Goal: Check status: Check status

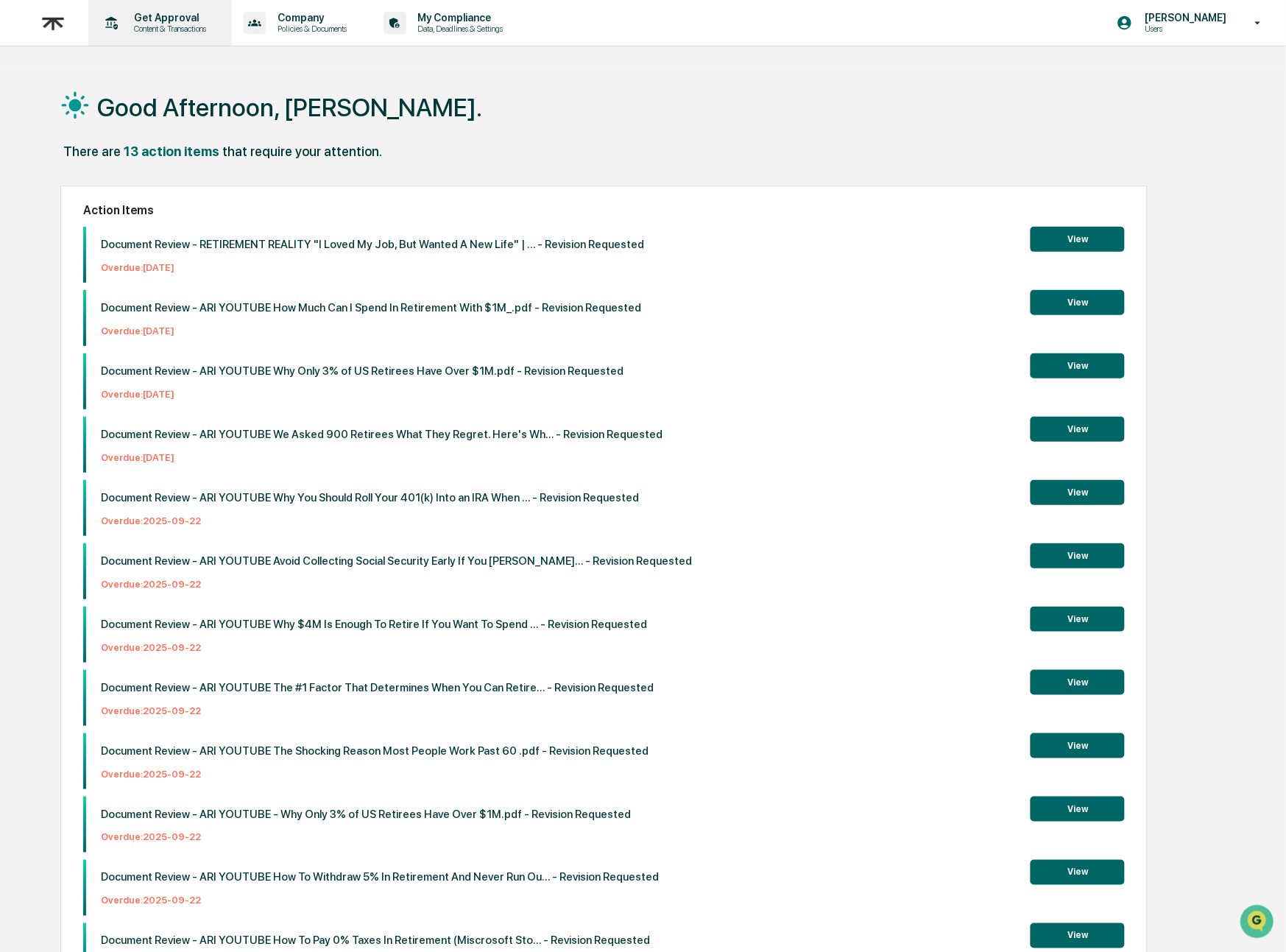
click at [147, 35] on div "Get Approval Content & Transactions" at bounding box center [159, 23] width 129 height 46
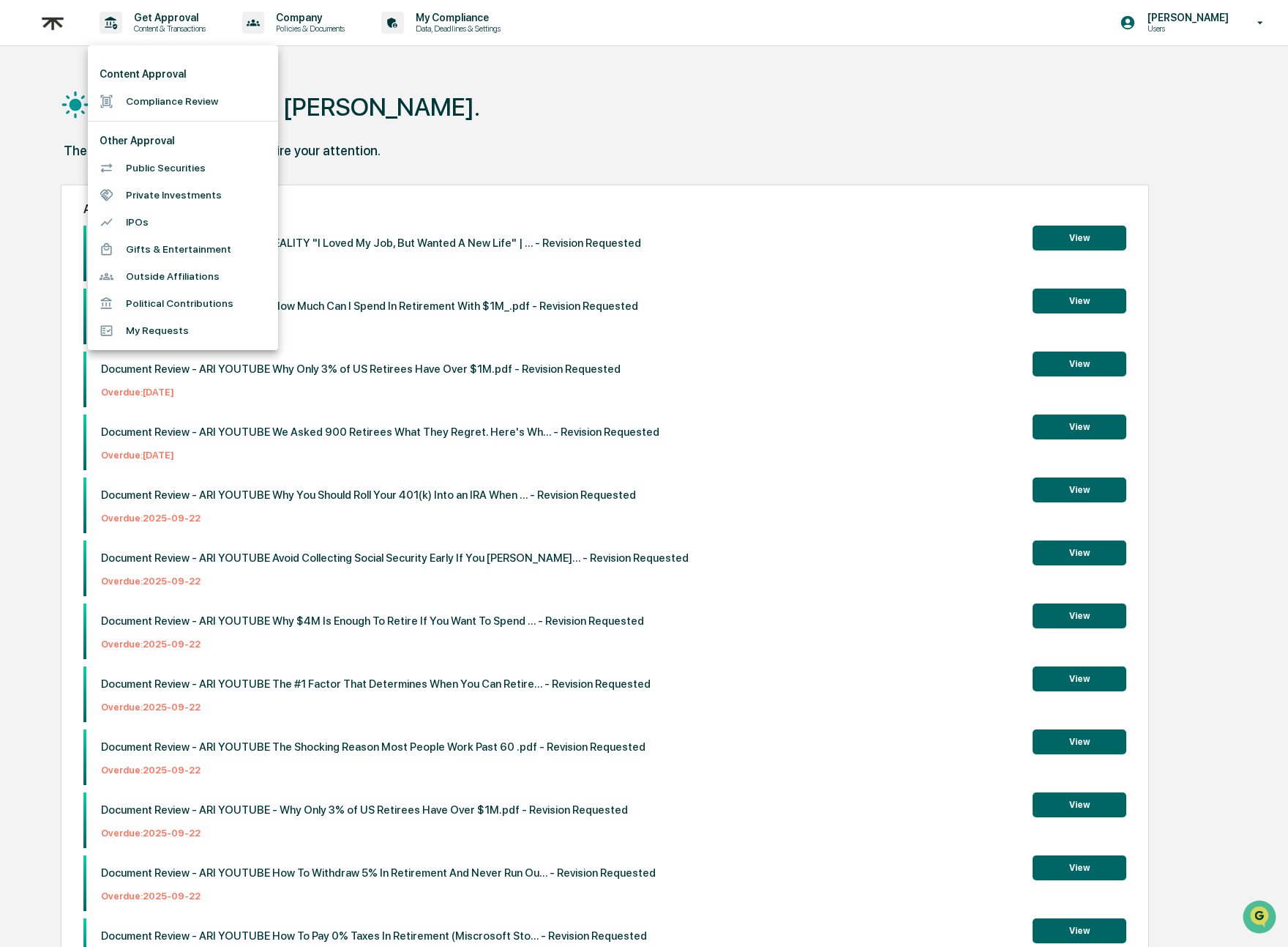
click at [158, 92] on li "Compliance Review" at bounding box center [182, 101] width 190 height 27
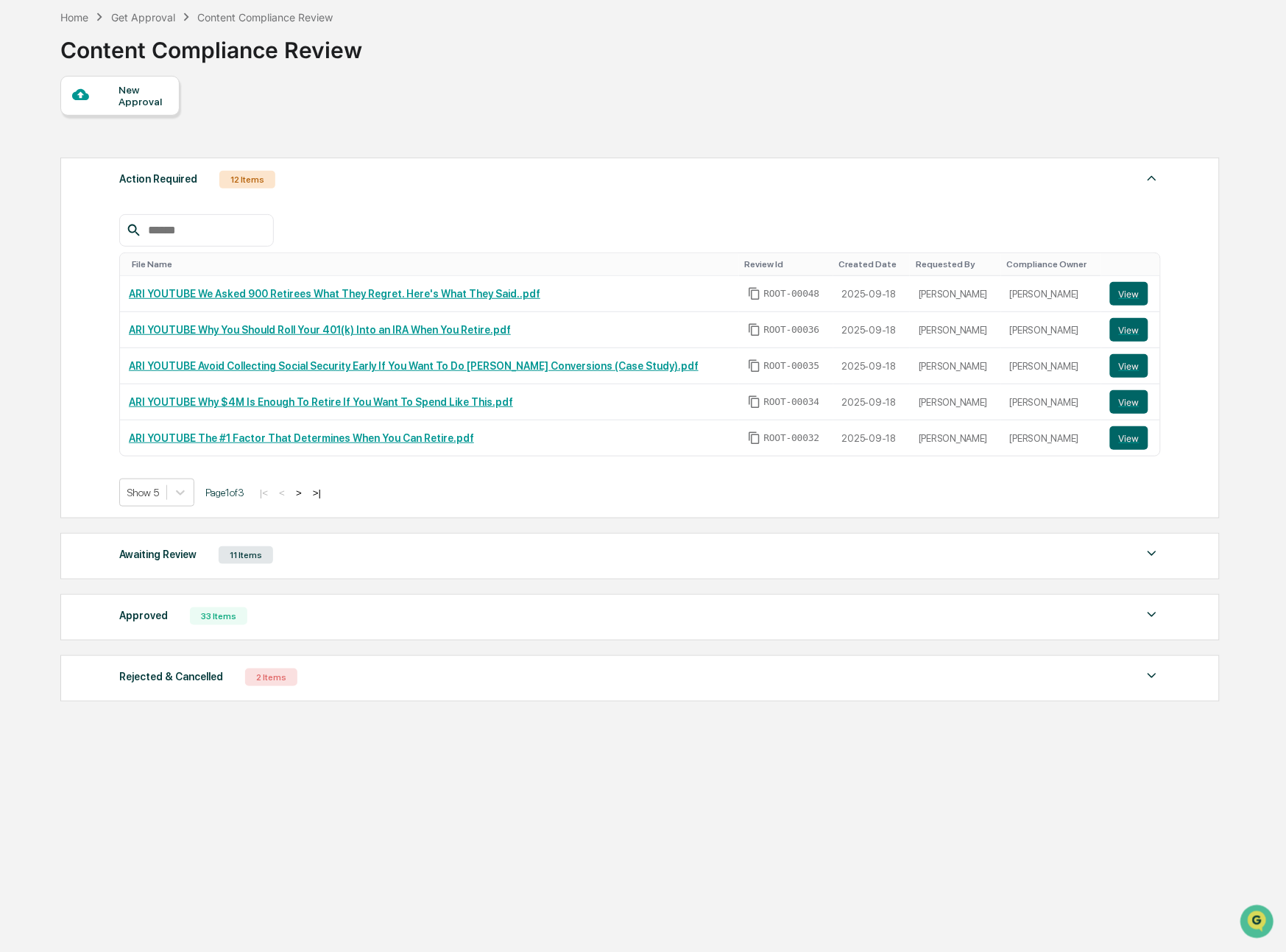
scroll to position [70, 0]
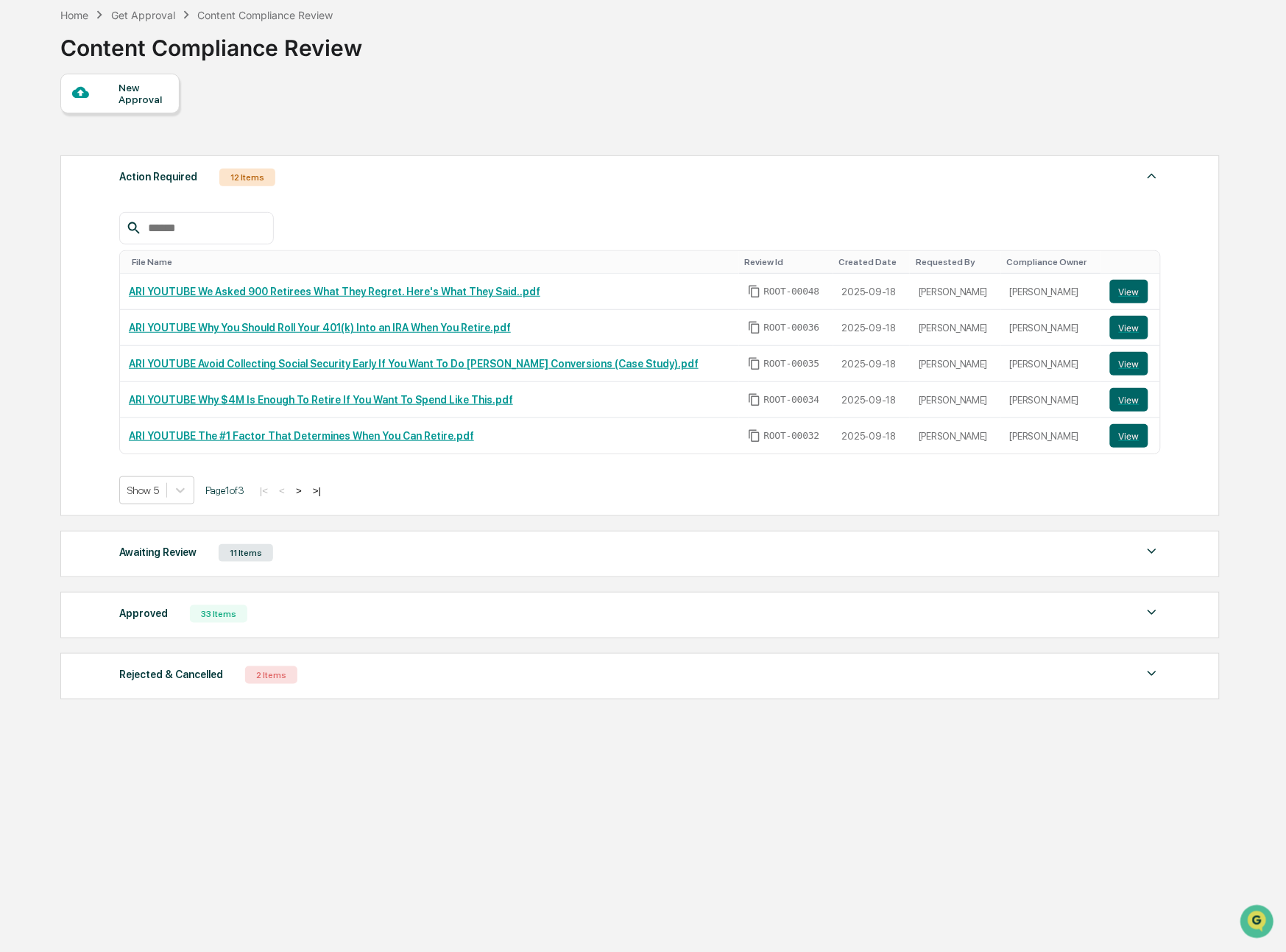
click at [361, 616] on div "Approved 33 Items" at bounding box center [639, 613] width 1041 height 20
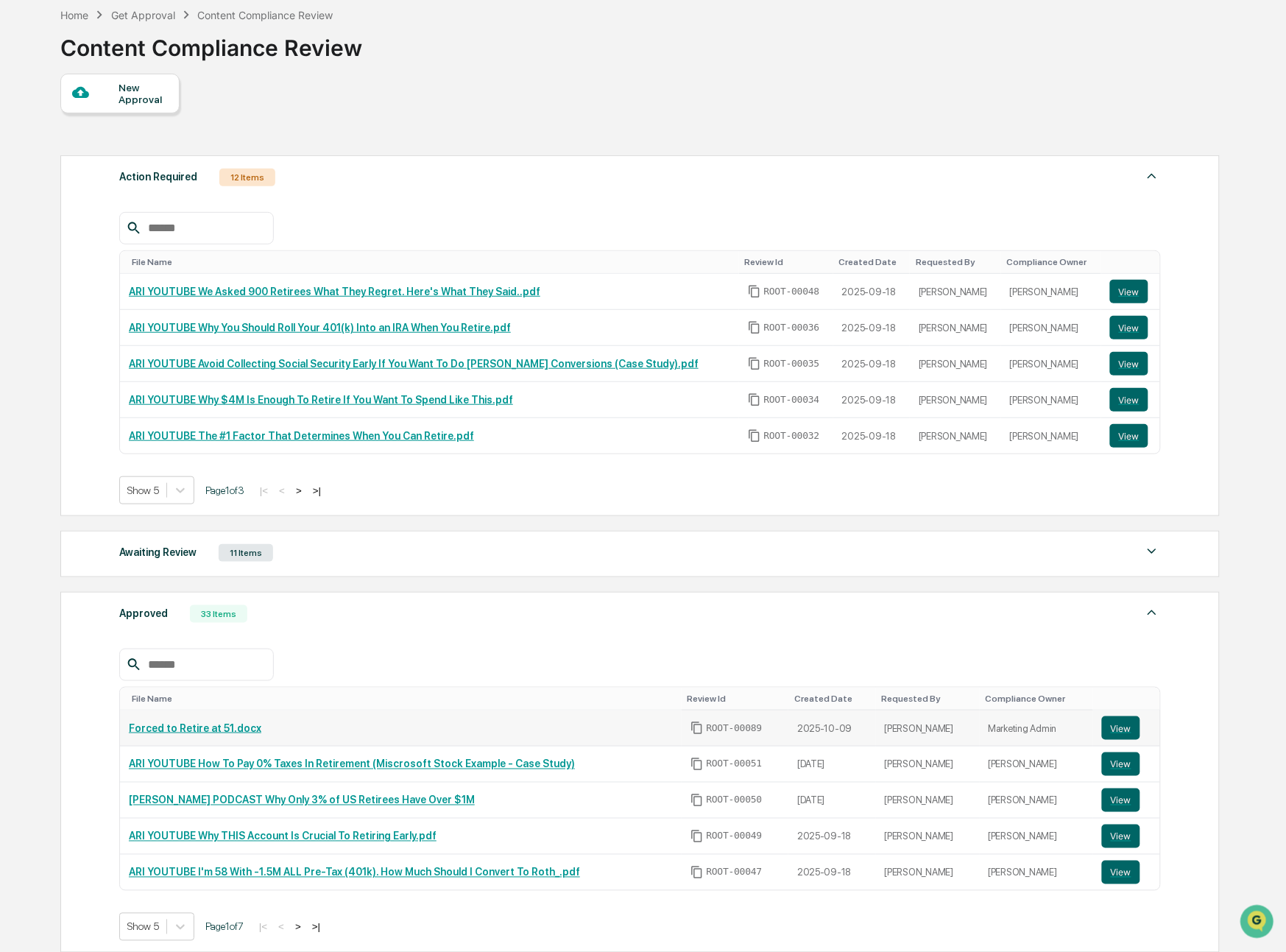
click at [214, 732] on link "Forced to Retire at 51.docx" at bounding box center [195, 727] width 132 height 11
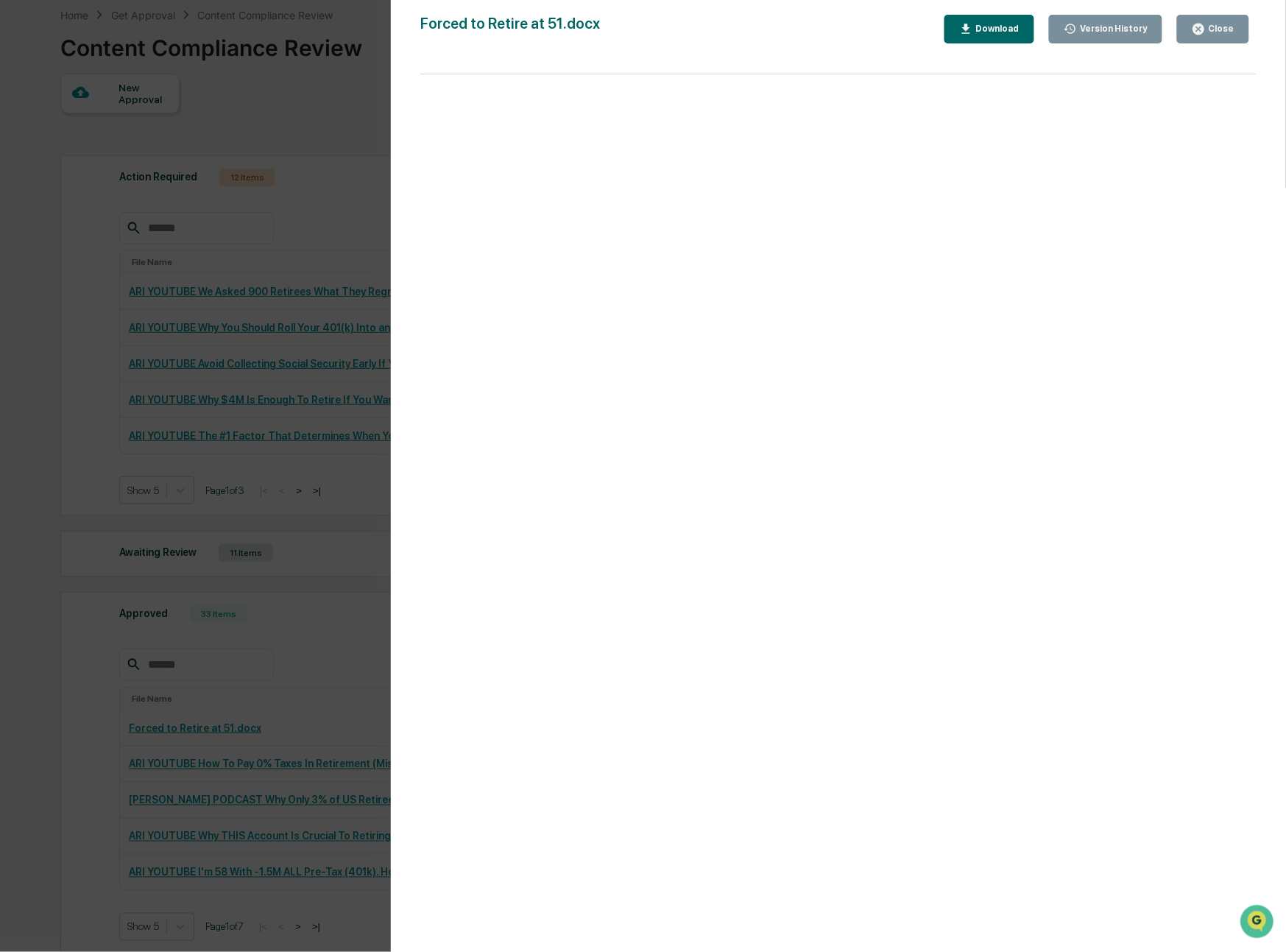
click at [1238, 33] on button "Close" at bounding box center [1213, 29] width 72 height 29
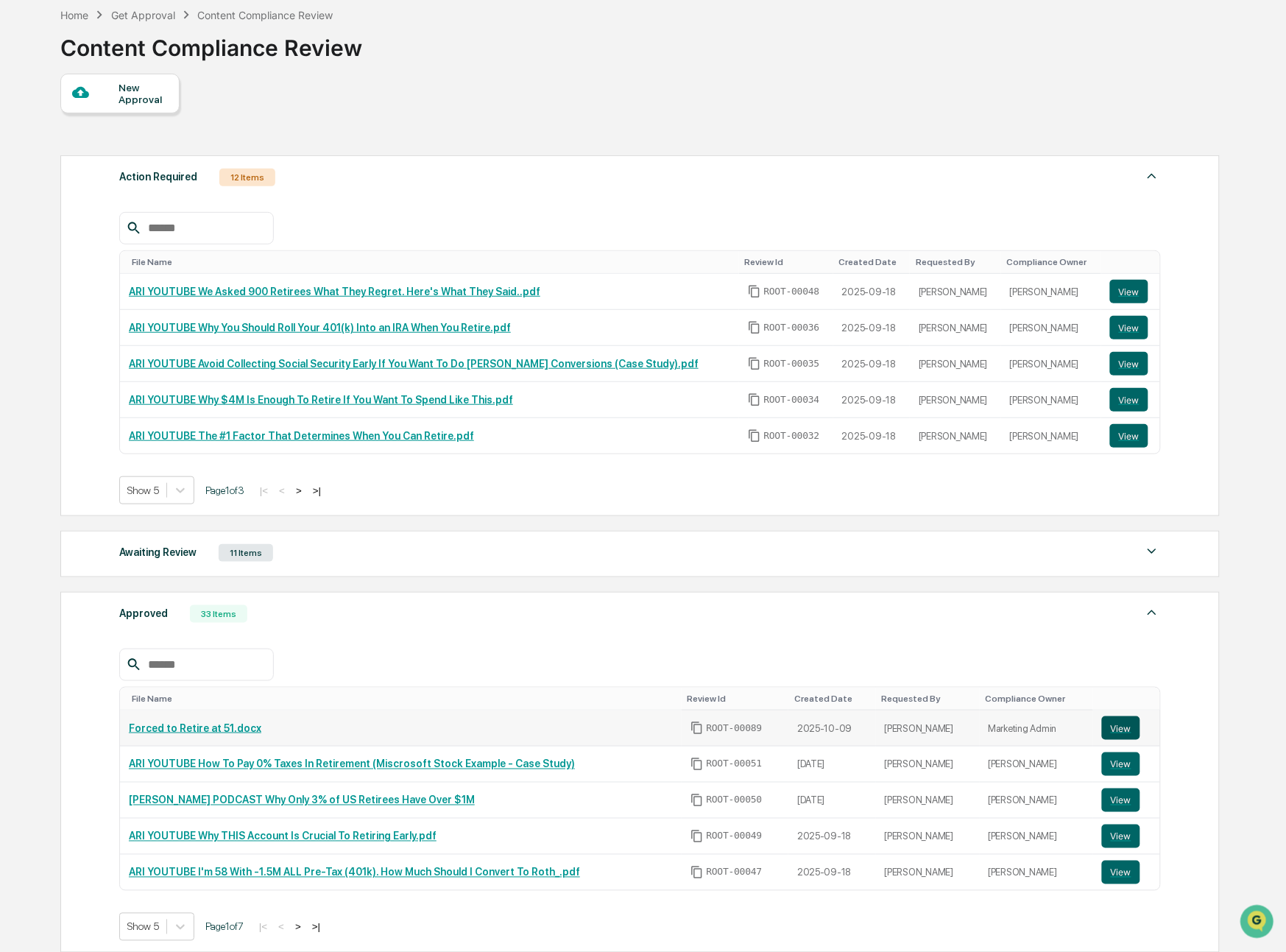
click at [1131, 732] on button "View" at bounding box center [1120, 727] width 38 height 24
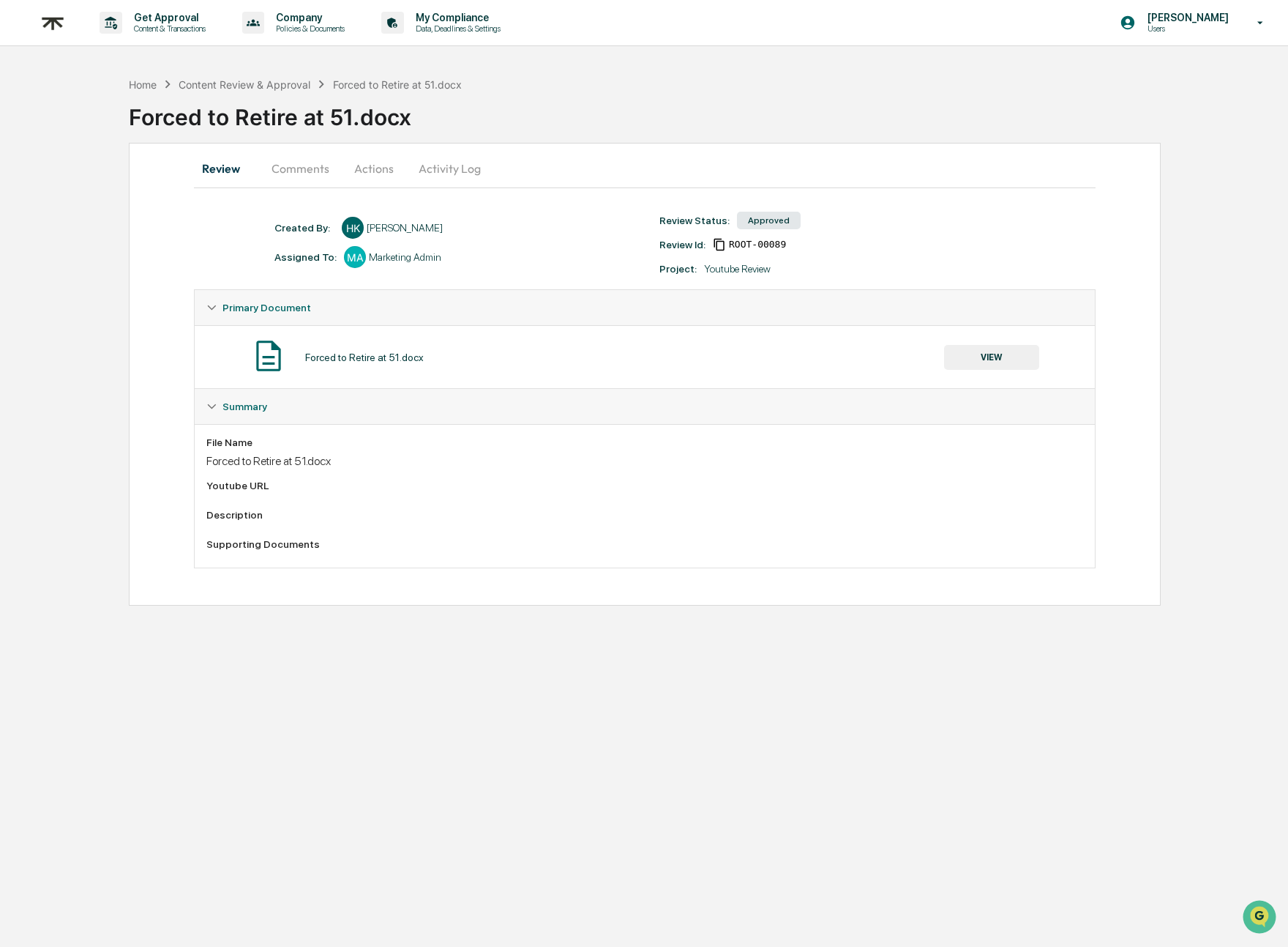
click at [311, 185] on button "Comments" at bounding box center [300, 168] width 81 height 35
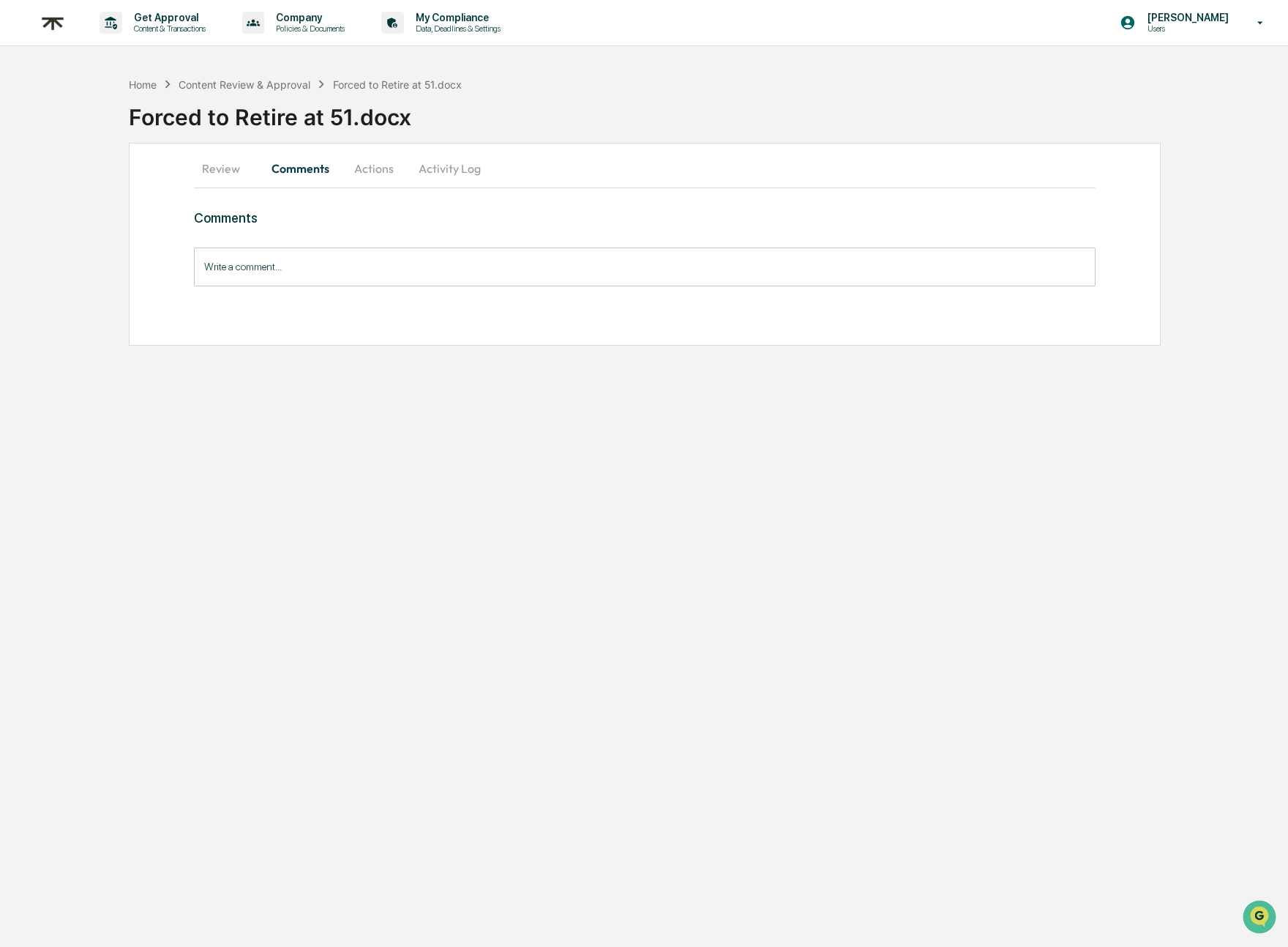
click at [373, 163] on button "Actions" at bounding box center [373, 168] width 66 height 35
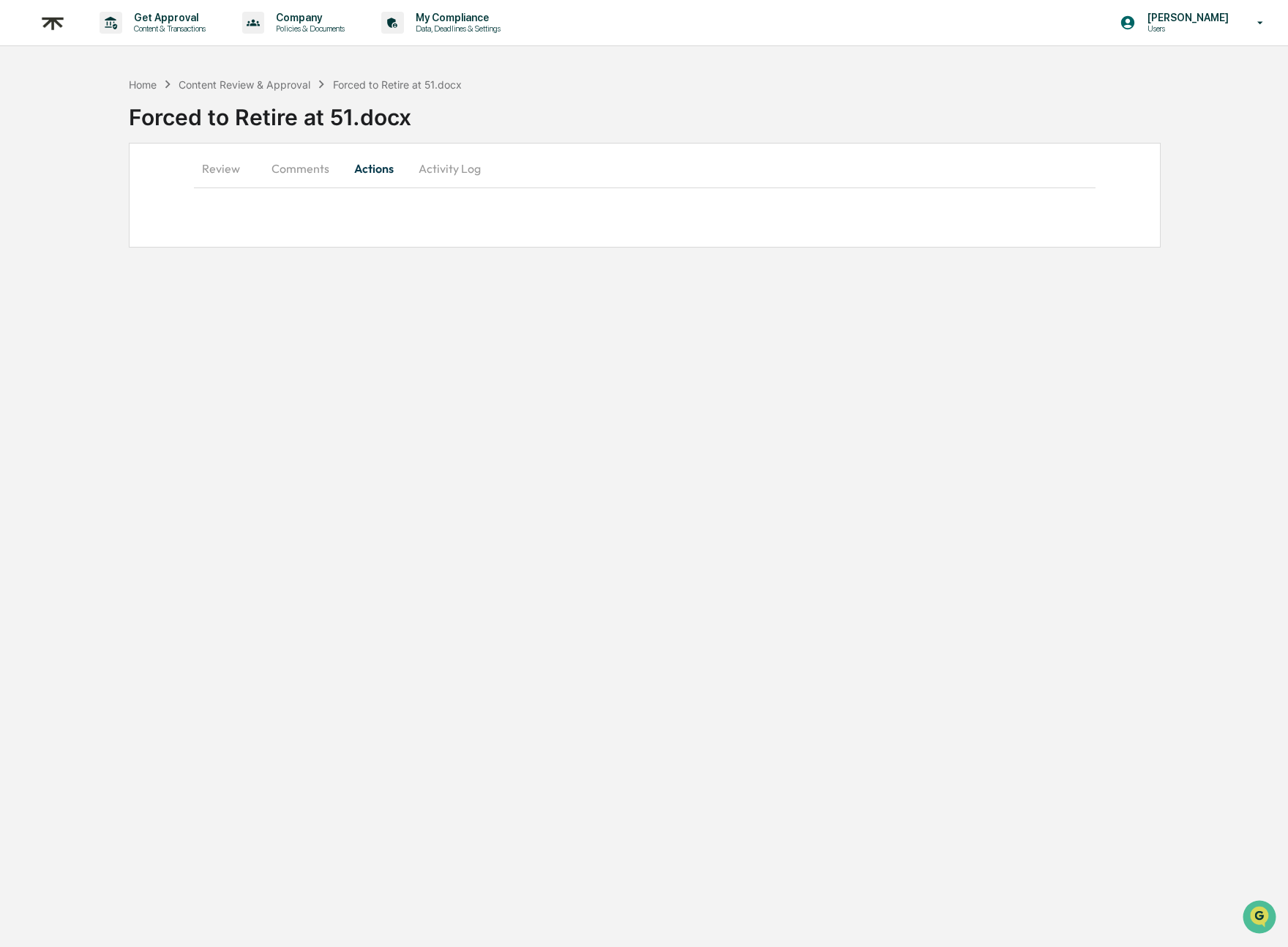
drag, startPoint x: 467, startPoint y: 194, endPoint x: 473, endPoint y: 180, distance: 15.2
click at [473, 185] on div "Review Comments Actions Activity Log" at bounding box center [644, 195] width 1031 height 105
click at [472, 175] on button "Activity Log" at bounding box center [450, 168] width 86 height 35
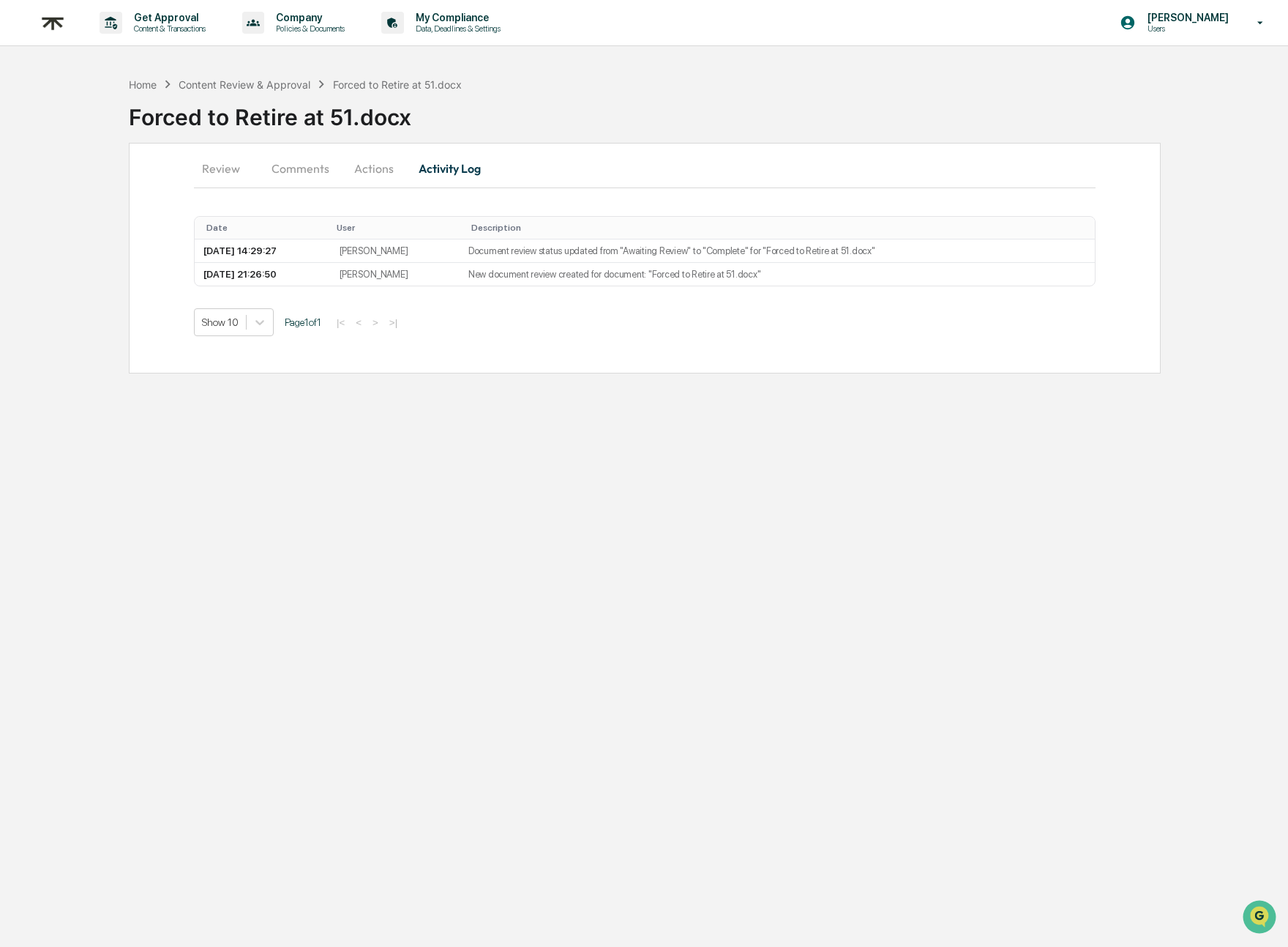
click at [237, 159] on button "Review" at bounding box center [226, 168] width 66 height 35
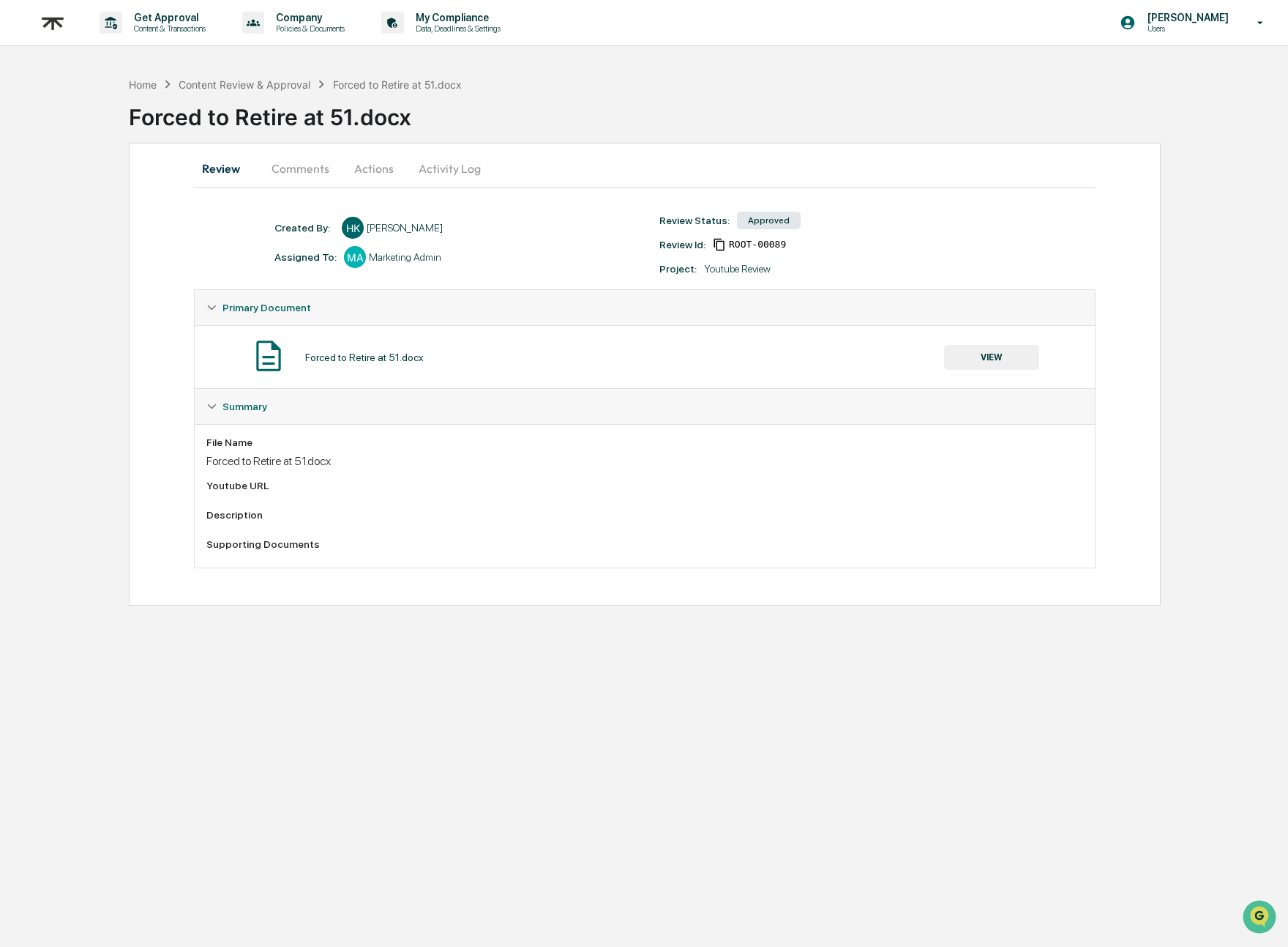
click at [234, 398] on div "Summary" at bounding box center [644, 406] width 900 height 35
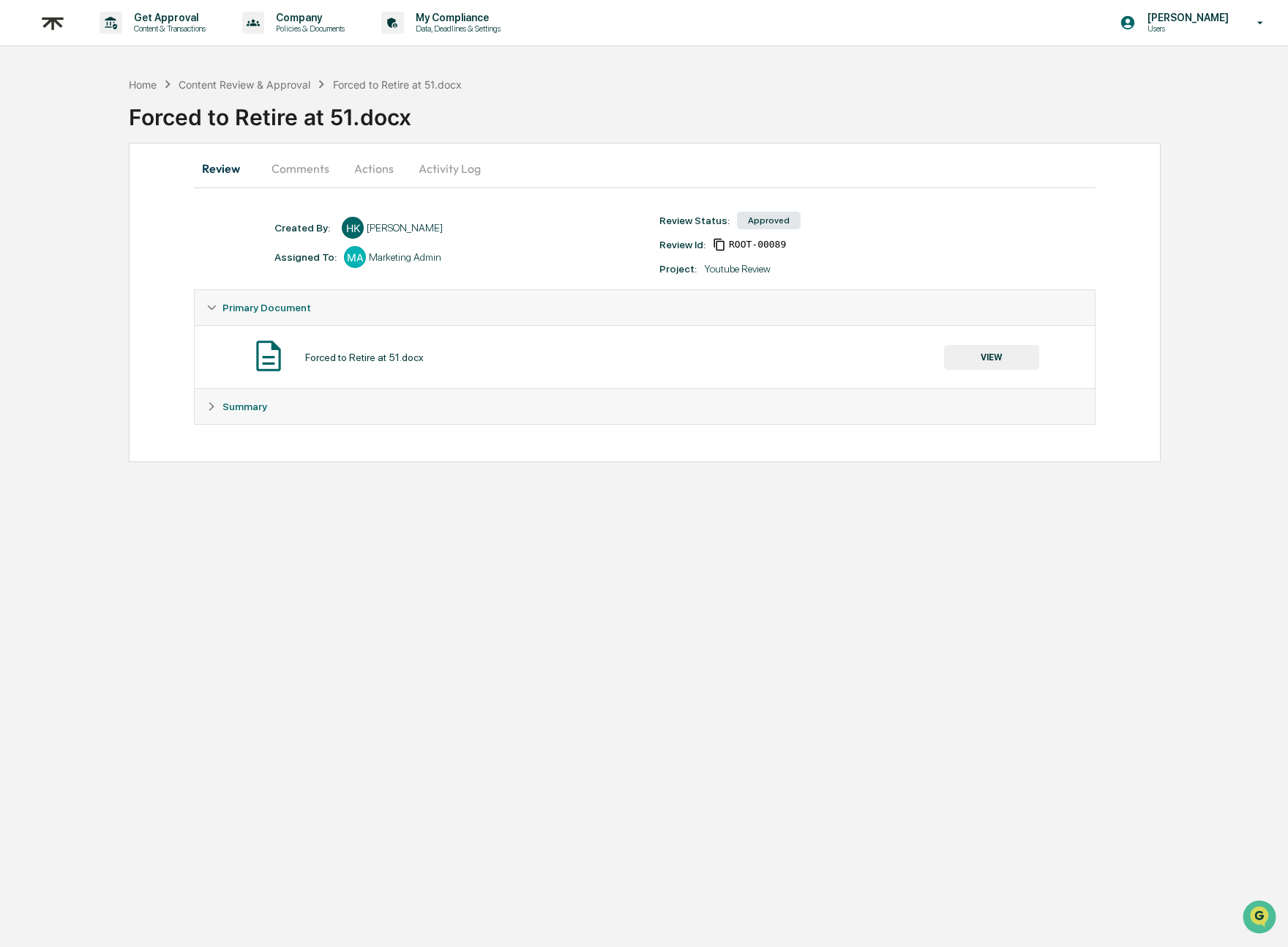
click at [229, 403] on span "Summary" at bounding box center [244, 406] width 45 height 11
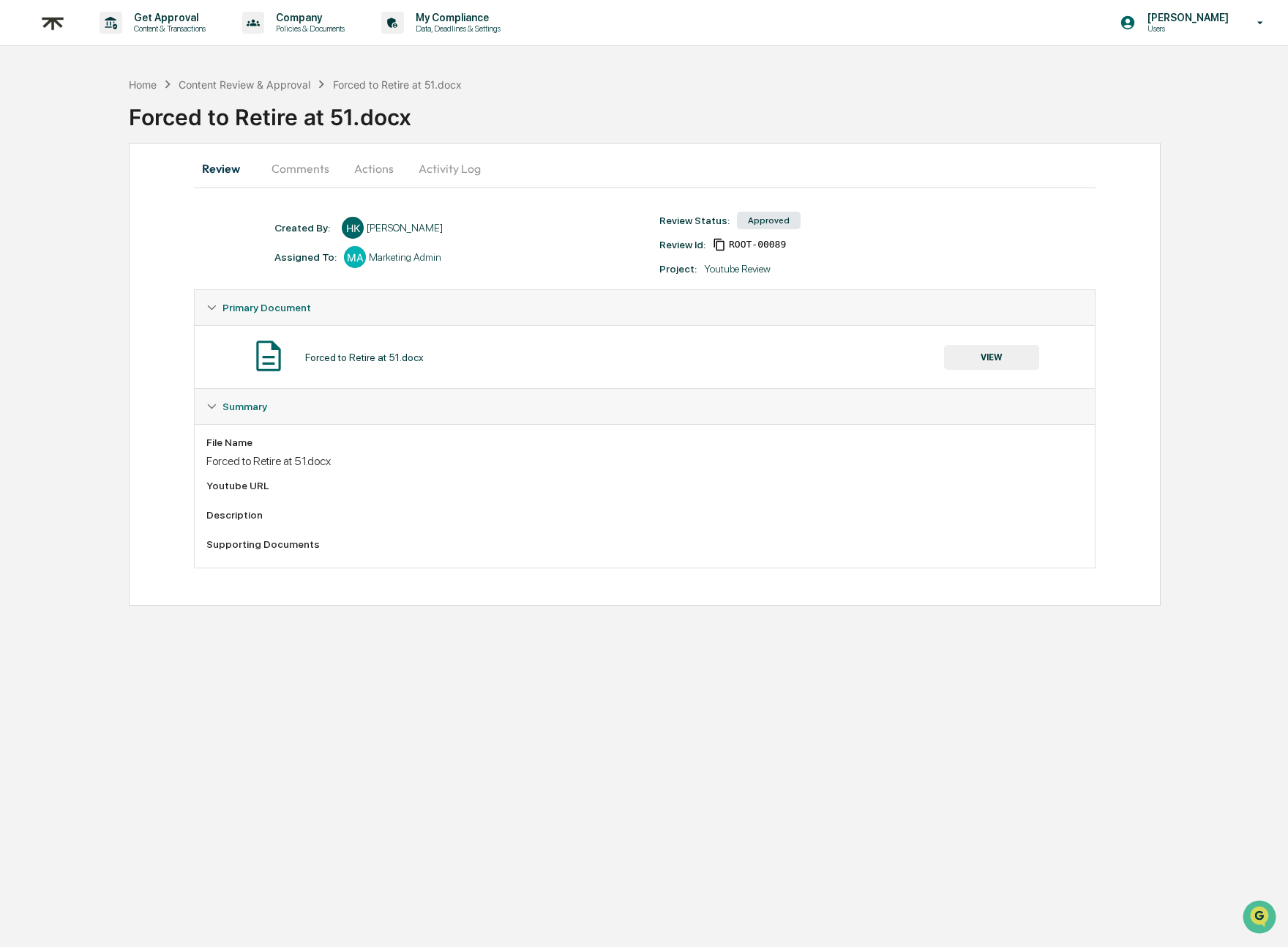
click at [327, 185] on div "Review Comments Actions Activity Log" at bounding box center [644, 169] width 902 height 38
drag, startPoint x: 324, startPoint y: 172, endPoint x: 314, endPoint y: 167, distance: 11.2
click at [322, 167] on button "Comments" at bounding box center [300, 168] width 81 height 35
